Goal: Task Accomplishment & Management: Manage account settings

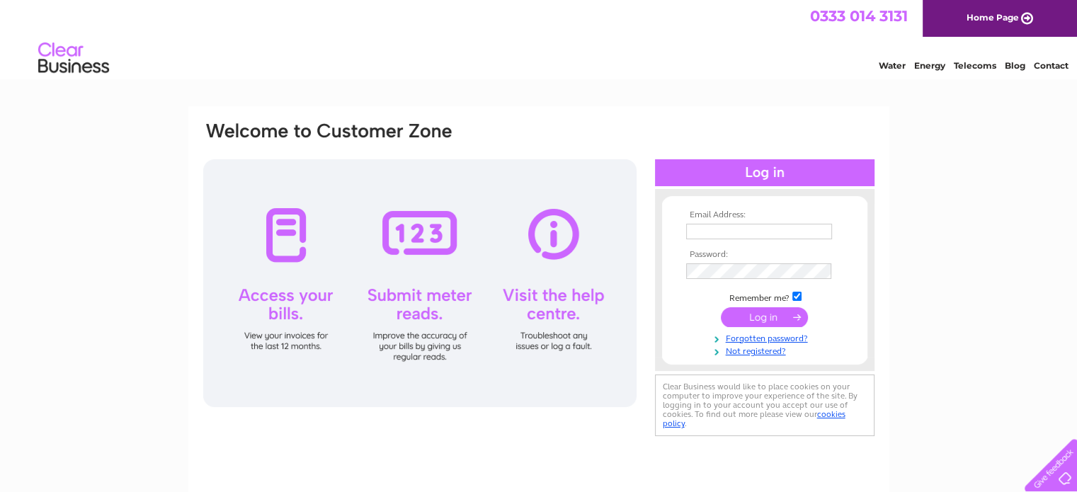
type input "johnygwas@outlook.com"
click at [763, 314] on input "submit" at bounding box center [764, 317] width 87 height 20
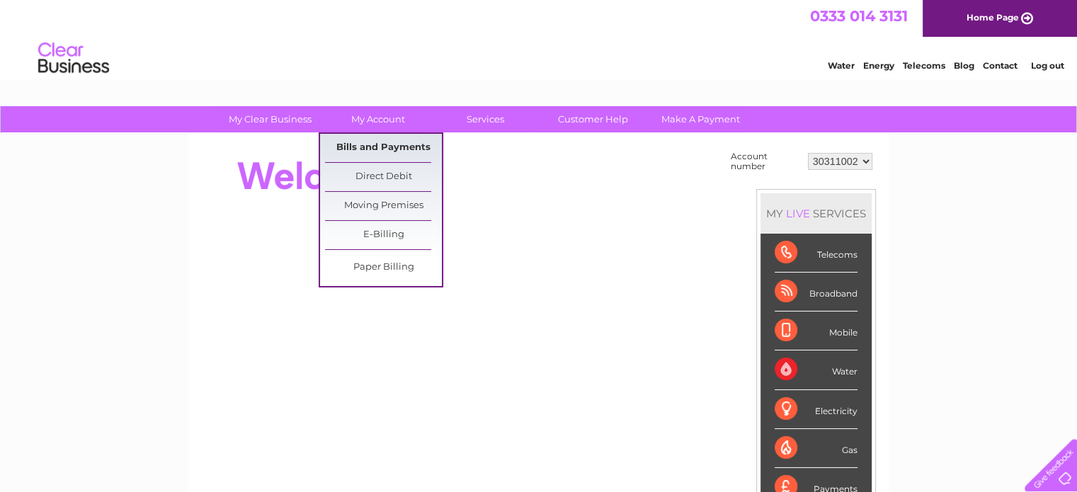
click at [363, 146] on link "Bills and Payments" at bounding box center [383, 148] width 117 height 28
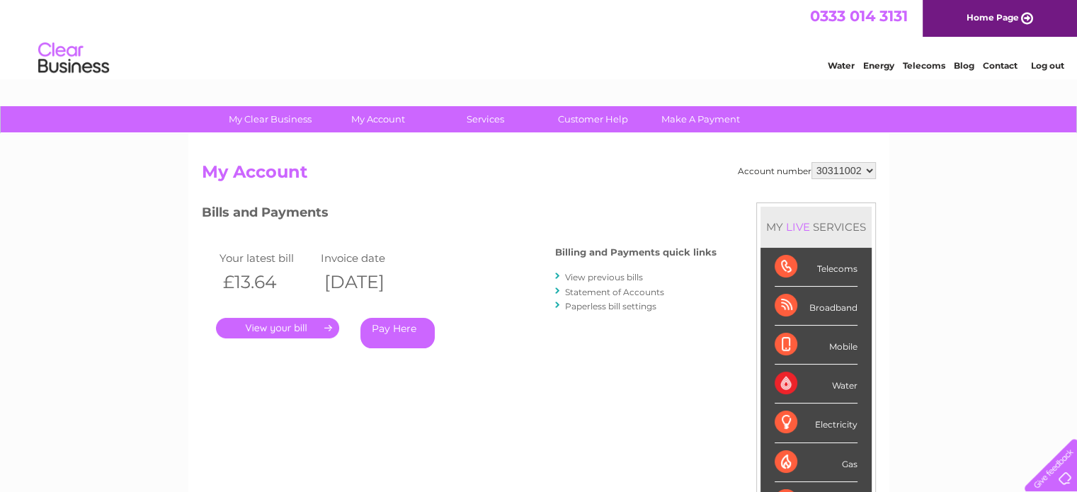
click at [1048, 64] on link "Log out" at bounding box center [1046, 65] width 33 height 11
